Goal: Navigation & Orientation: Find specific page/section

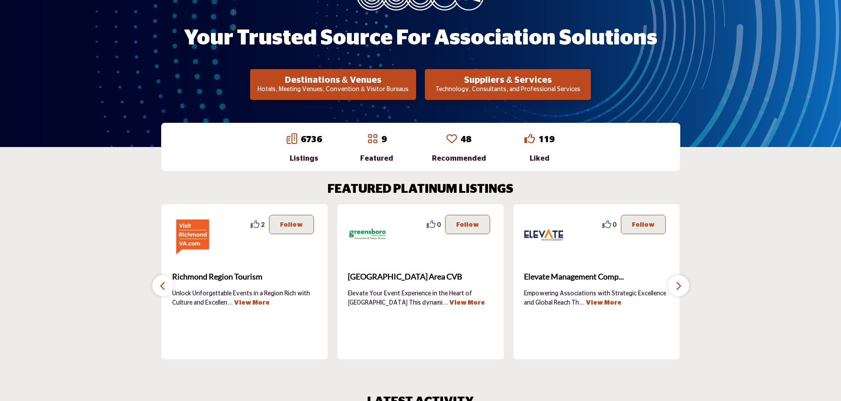
scroll to position [176, 0]
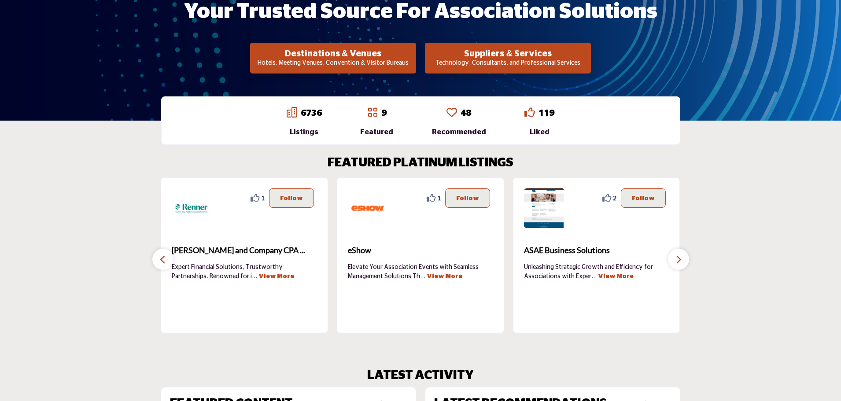
click at [673, 254] on button "button" at bounding box center [678, 259] width 21 height 21
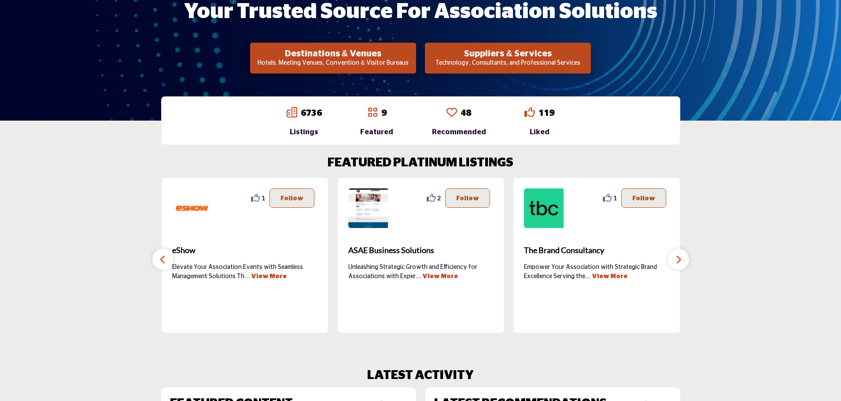
click at [677, 258] on icon "button" at bounding box center [678, 259] width 7 height 11
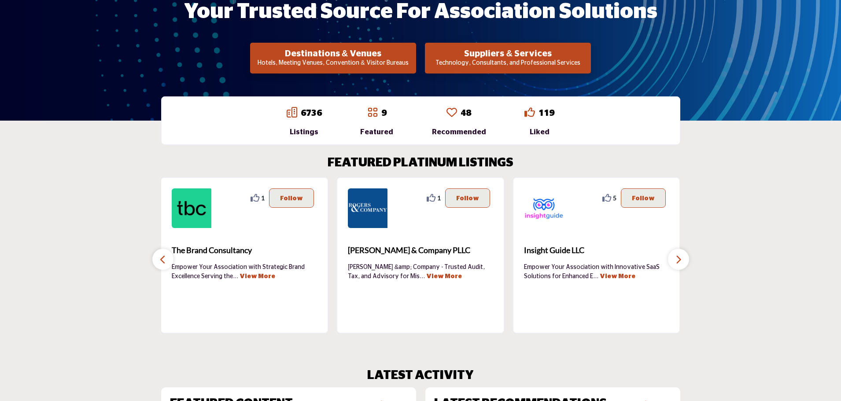
click at [677, 258] on icon "button" at bounding box center [678, 259] width 7 height 11
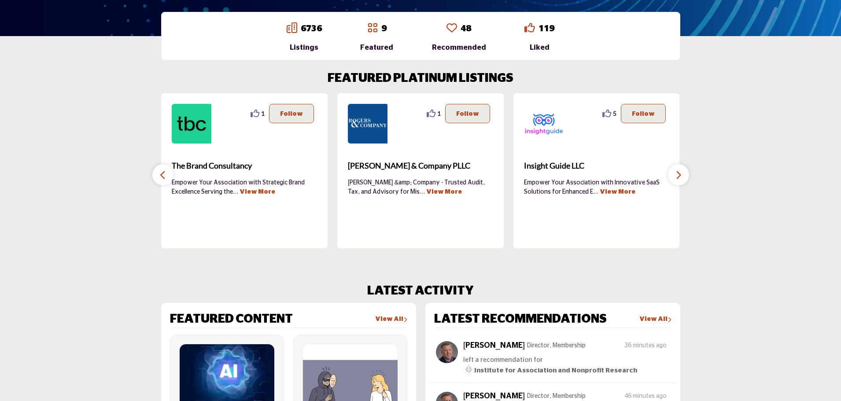
scroll to position [0, 0]
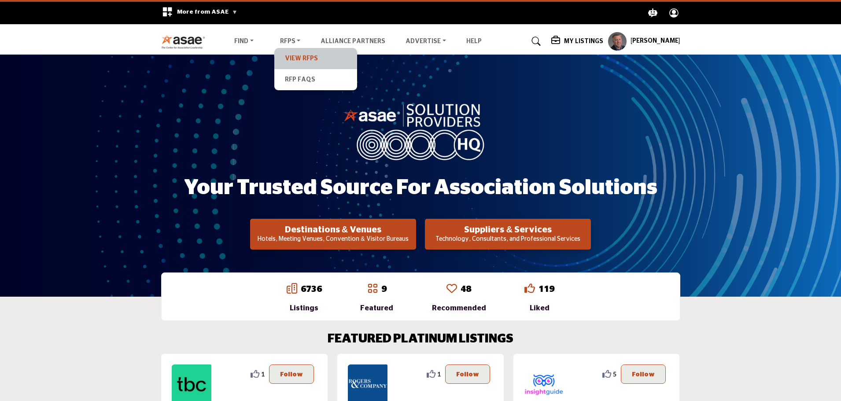
click at [281, 53] on link "View RFPs" at bounding box center [316, 58] width 74 height 12
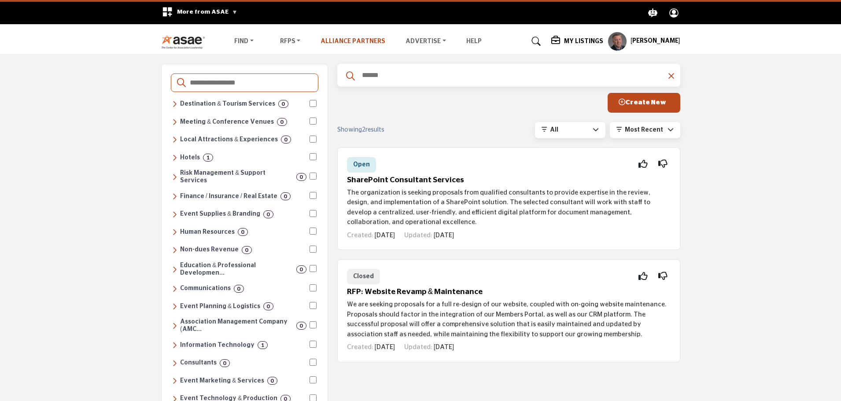
click at [339, 38] on link "Alliance Partners" at bounding box center [353, 41] width 65 height 6
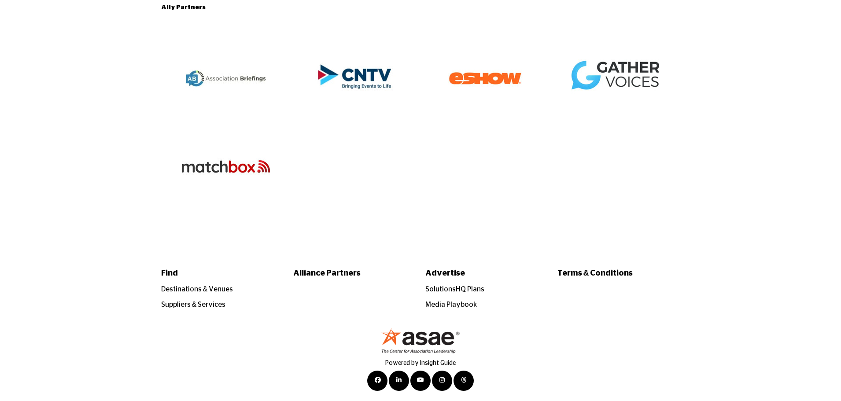
scroll to position [1947, 0]
